Goal: Go to known website: Go to known website

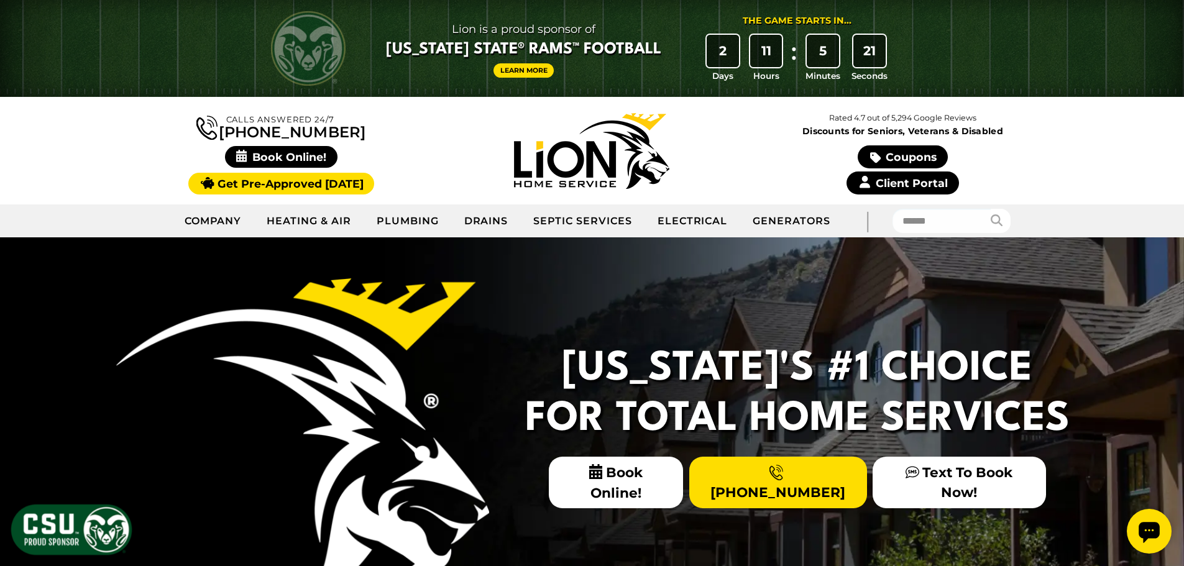
click at [901, 185] on link "Client Portal" at bounding box center [902, 183] width 112 height 23
